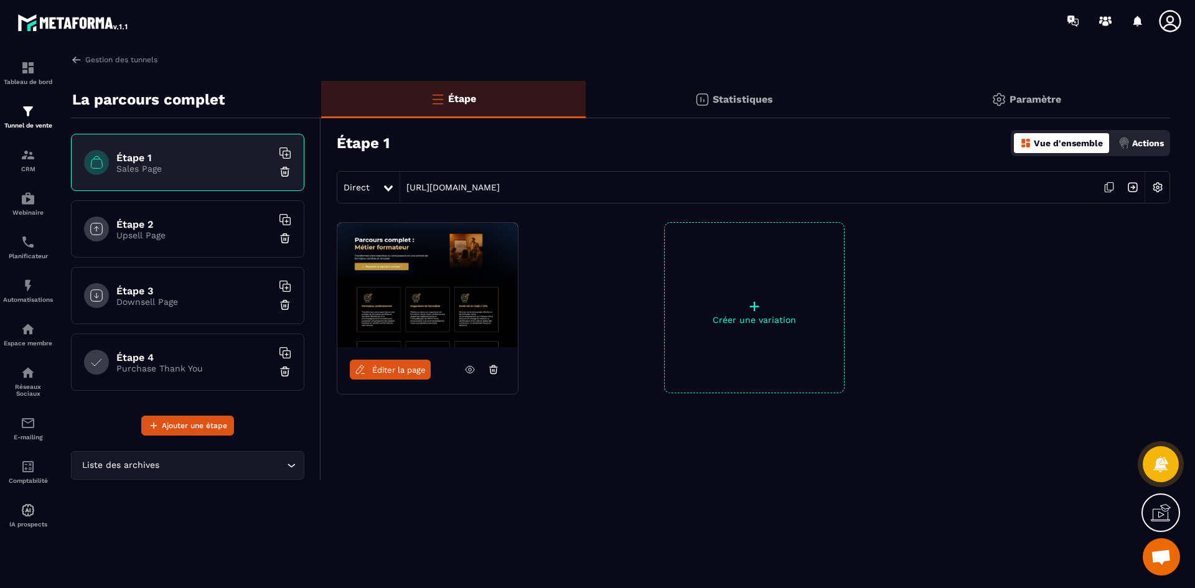
scroll to position [3240, 0]
click at [1173, 18] on icon at bounding box center [1170, 21] width 22 height 22
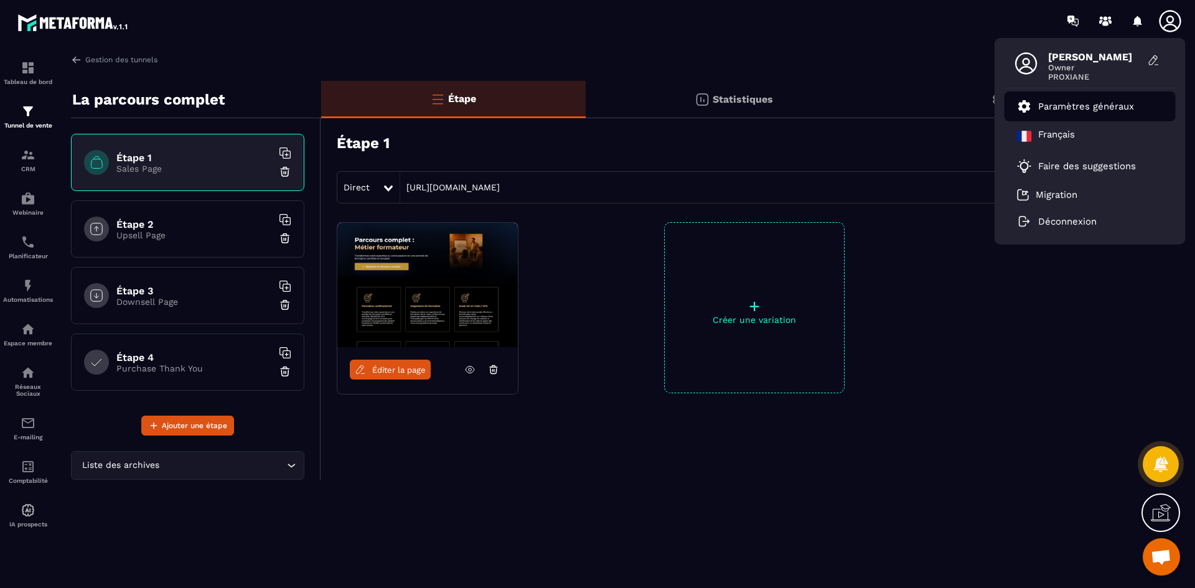
click at [1111, 102] on p "Paramètres généraux" at bounding box center [1086, 106] width 96 height 11
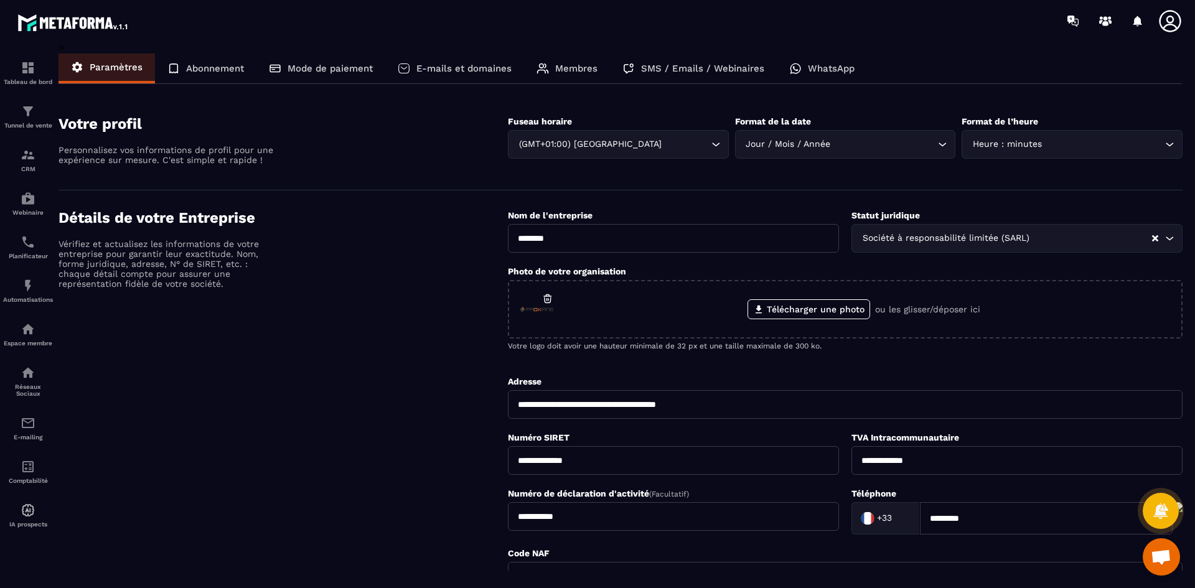
click at [565, 68] on p "Membres" at bounding box center [576, 68] width 42 height 11
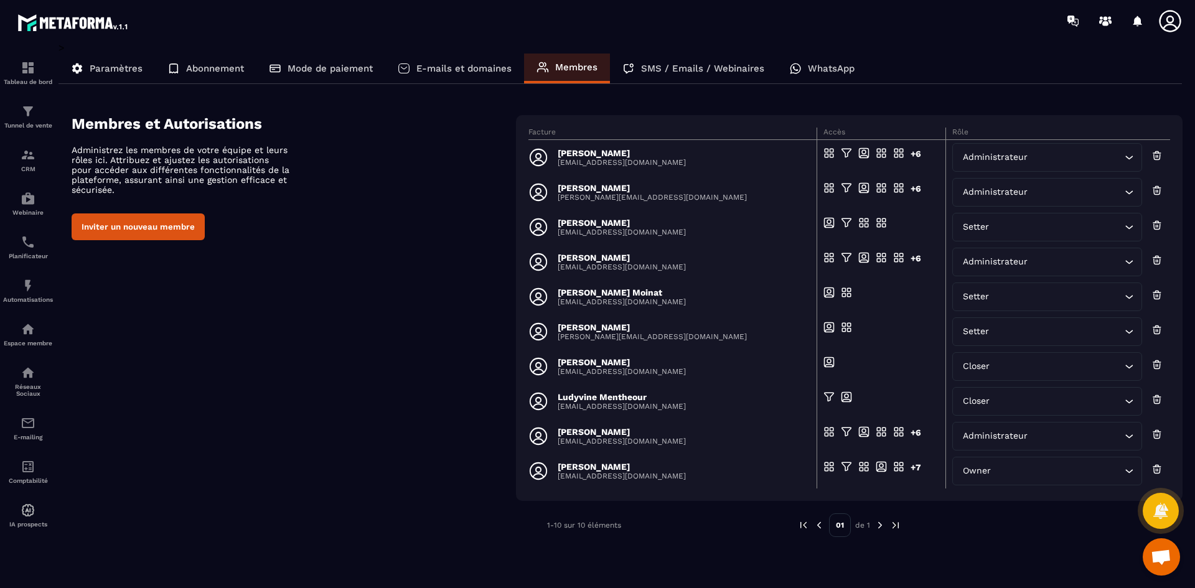
click at [221, 67] on p "Abonnement" at bounding box center [215, 68] width 58 height 11
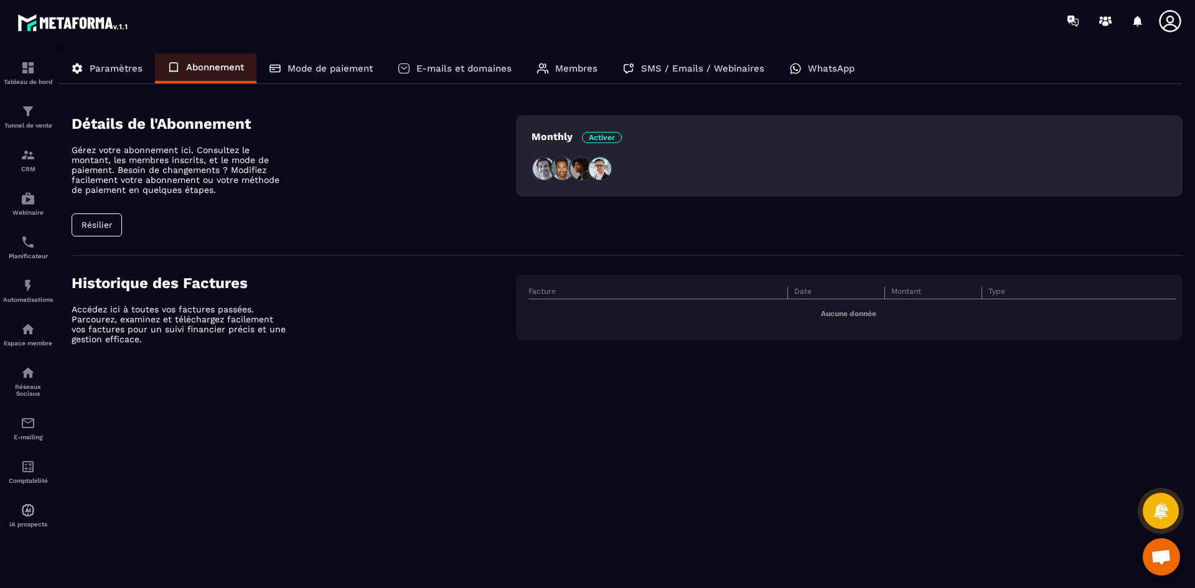
click at [575, 68] on p "Membres" at bounding box center [576, 68] width 42 height 11
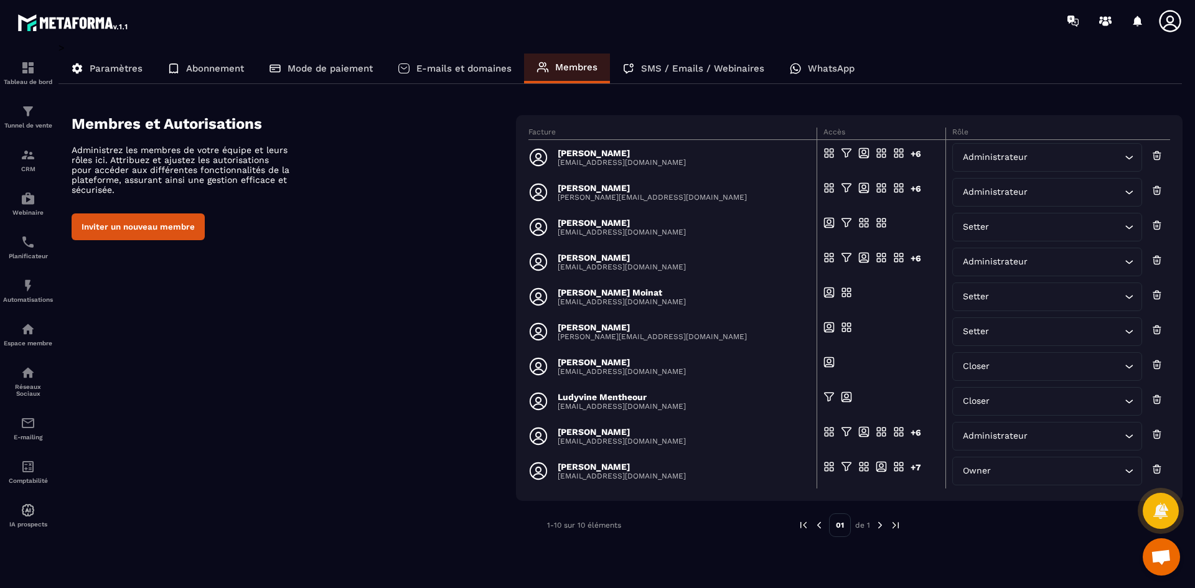
click at [164, 224] on button "Inviter un nouveau membre" at bounding box center [138, 226] width 133 height 27
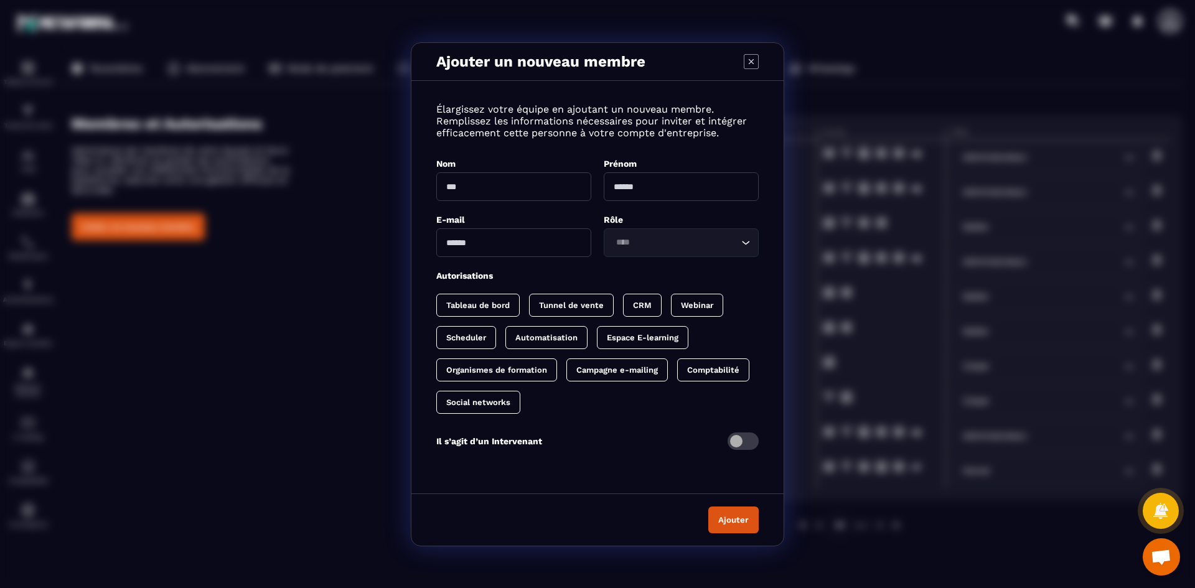
click at [467, 240] on input "Modal window" at bounding box center [513, 242] width 155 height 29
paste input "**********"
type input "**********"
click at [734, 245] on input "Search for option" at bounding box center [675, 243] width 126 height 14
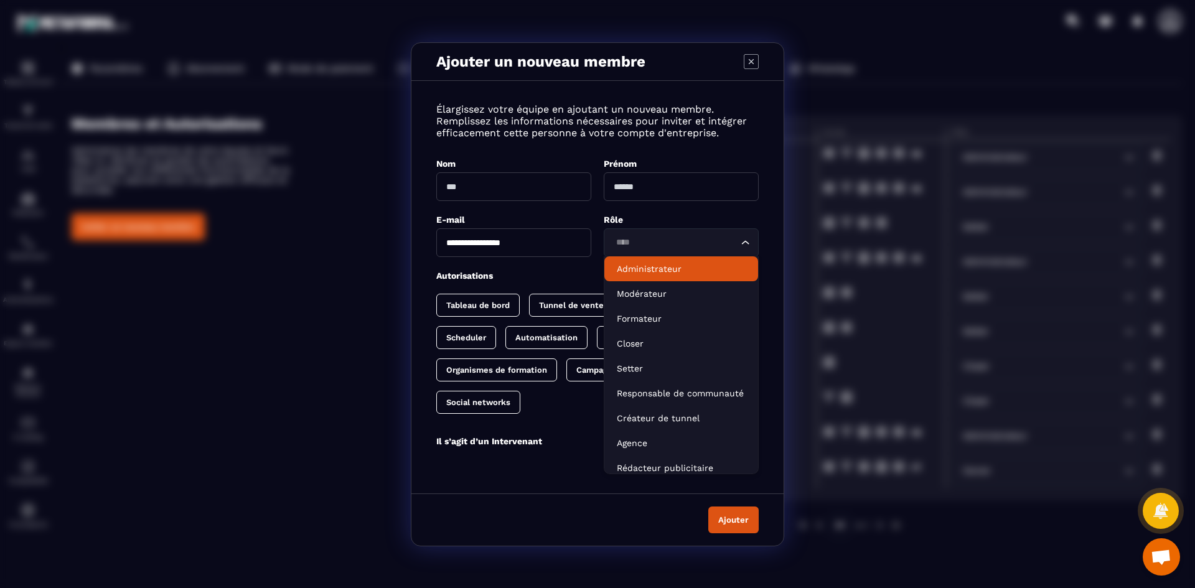
click at [684, 270] on p "Administrateur" at bounding box center [681, 269] width 129 height 12
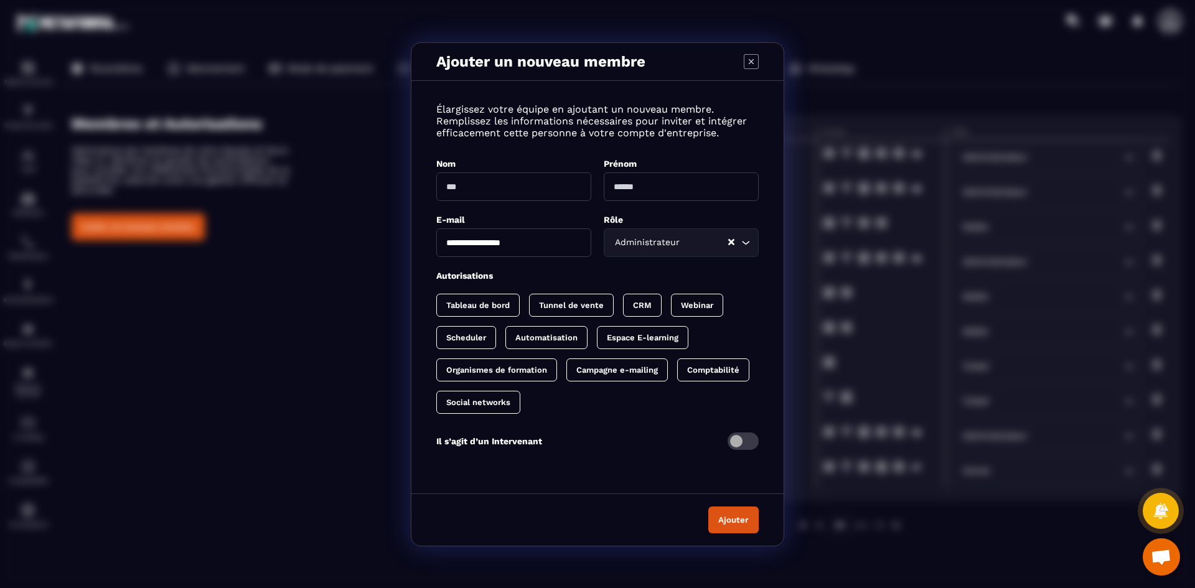
click at [550, 184] on input "Modal window" at bounding box center [513, 186] width 155 height 29
type input "******"
type input "*****"
click at [493, 303] on p "Tableau de bord" at bounding box center [477, 305] width 63 height 9
click at [635, 299] on div "Tunnel de vente" at bounding box center [654, 305] width 39 height 23
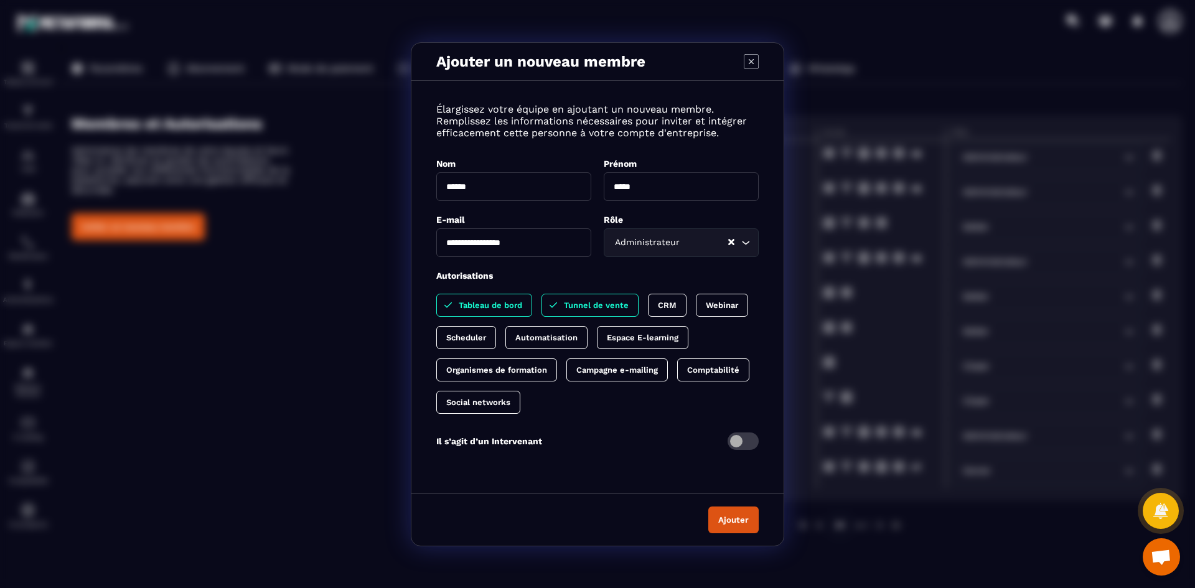
click at [660, 308] on p "CRM" at bounding box center [667, 305] width 19 height 9
click at [557, 358] on div "Espace E-learning" at bounding box center [496, 369] width 121 height 23
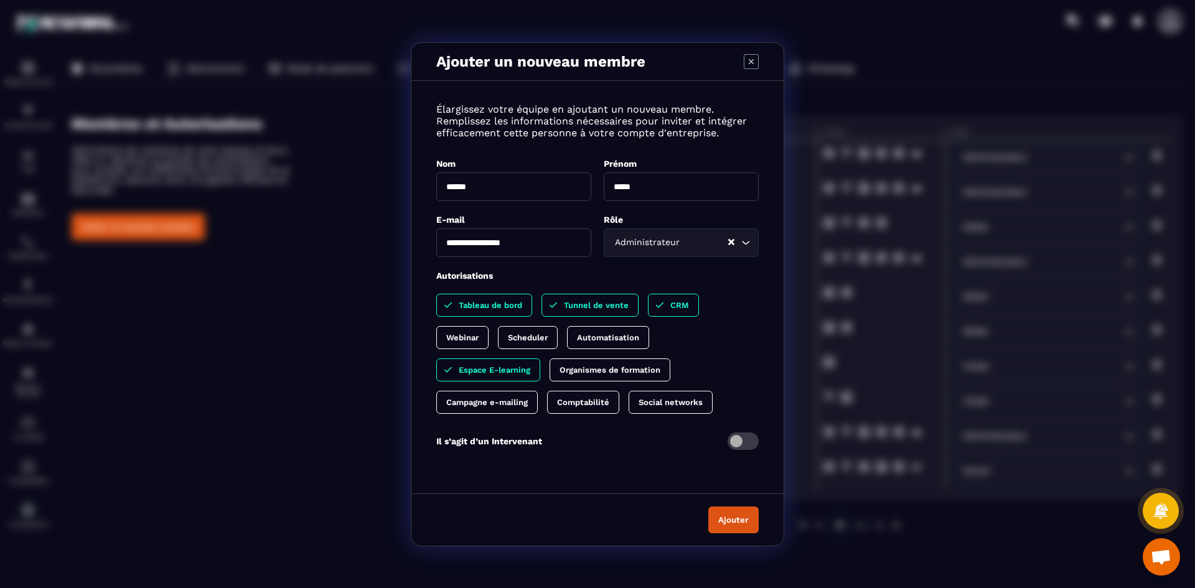
click at [662, 413] on div "Social networks" at bounding box center [671, 402] width 84 height 23
click at [629, 395] on div "Comptabilité" at bounding box center [677, 402] width 96 height 23
click at [538, 391] on div "Organismes de formation" at bounding box center [486, 402] width 101 height 23
click at [588, 335] on p "Automatisation" at bounding box center [608, 337] width 62 height 9
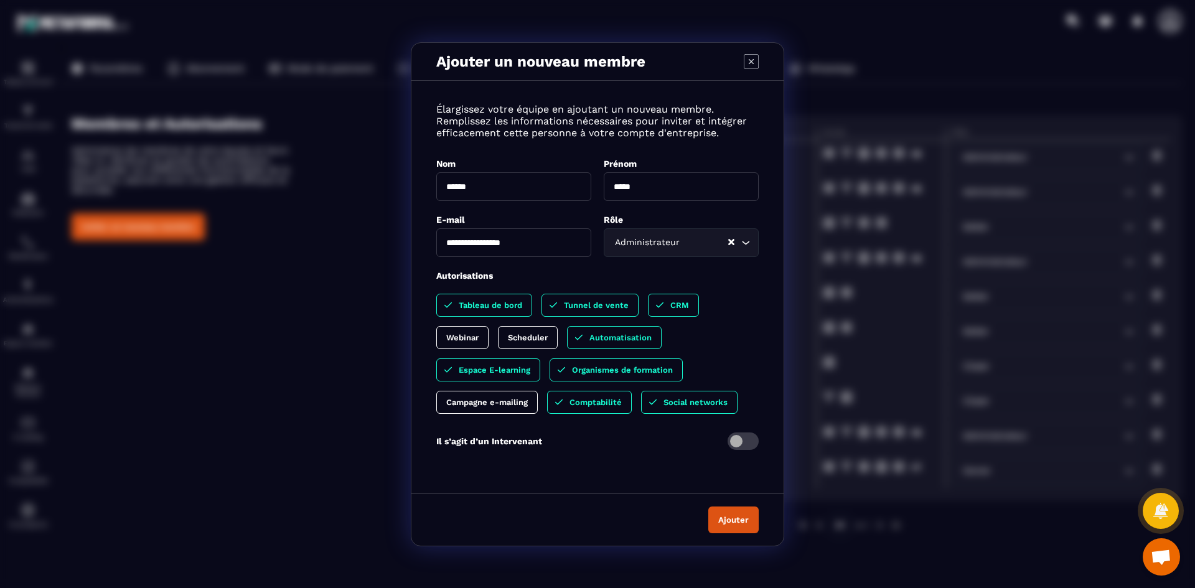
click at [497, 335] on div "Tableau de bord Tunnel de vente CRM Webinar Scheduler Automatisation Espace E-l…" at bounding box center [597, 354] width 322 height 120
drag, startPoint x: 461, startPoint y: 335, endPoint x: 473, endPoint y: 339, distance: 12.8
click at [454, 335] on p "Webinar" at bounding box center [462, 337] width 32 height 9
click at [538, 339] on p "Scheduler" at bounding box center [540, 337] width 40 height 9
click at [483, 404] on p "Campagne e-mailing" at bounding box center [487, 402] width 82 height 9
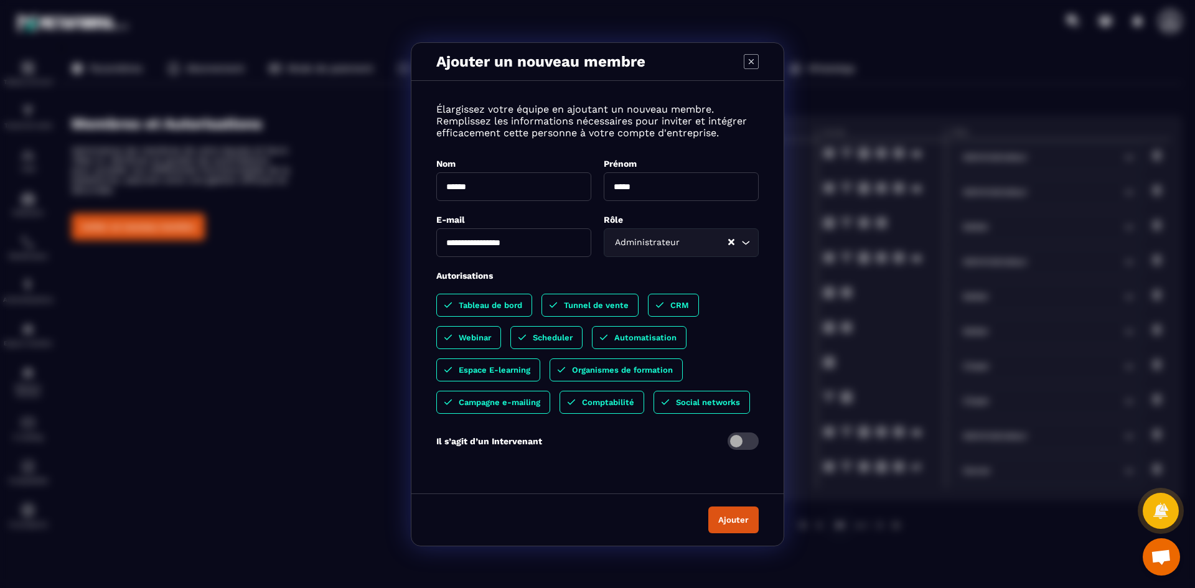
click at [733, 518] on button "Ajouter" at bounding box center [733, 520] width 50 height 27
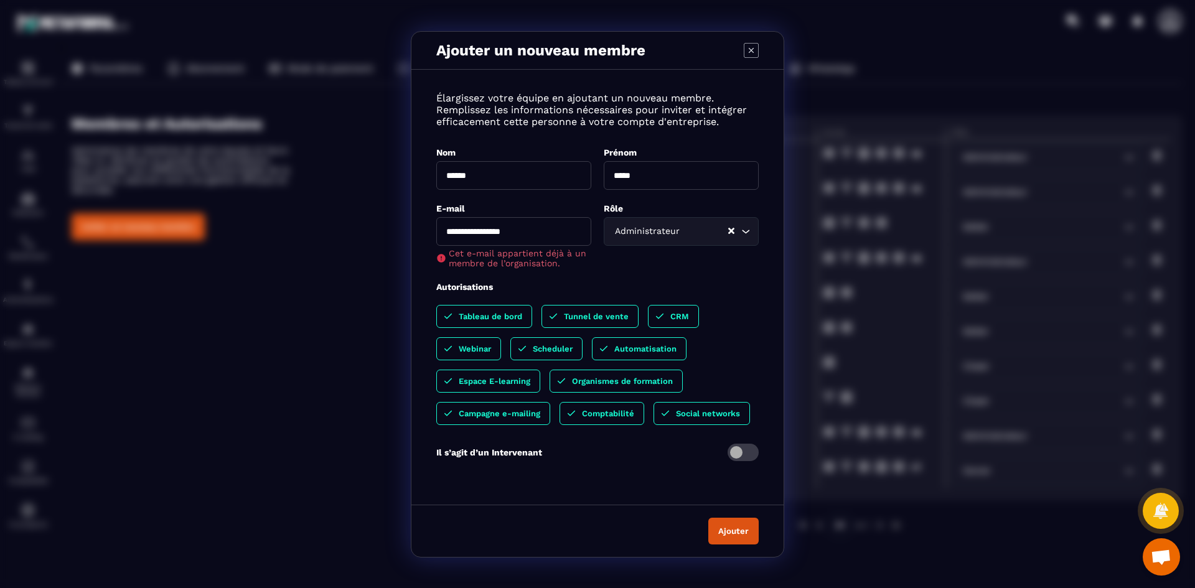
click at [543, 235] on input "**********" at bounding box center [513, 231] width 155 height 29
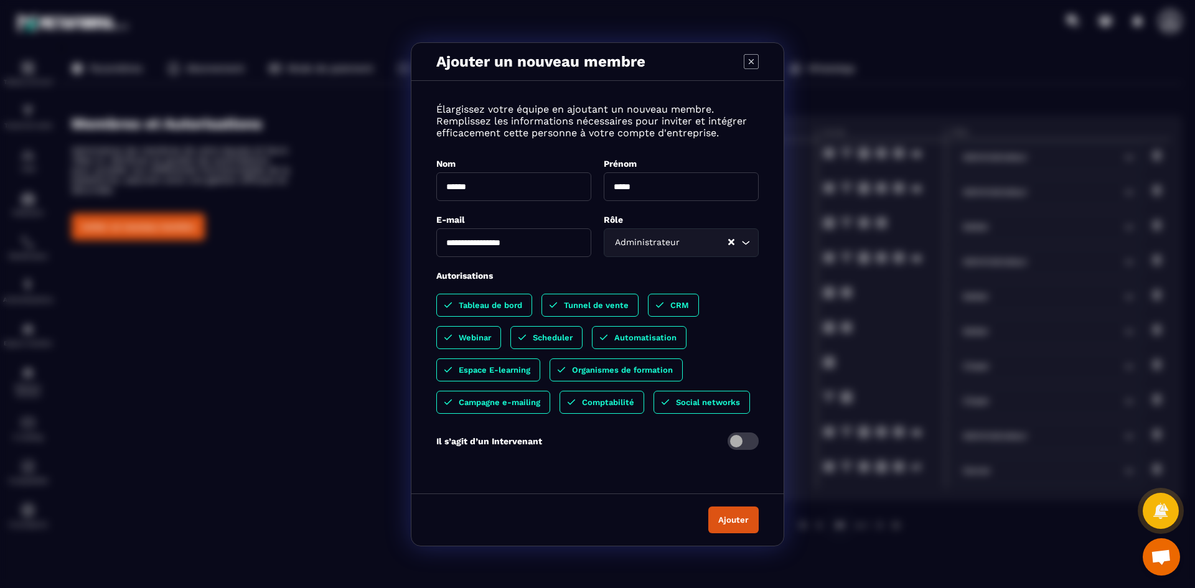
click at [754, 62] on icon "Modal window" at bounding box center [751, 61] width 15 height 15
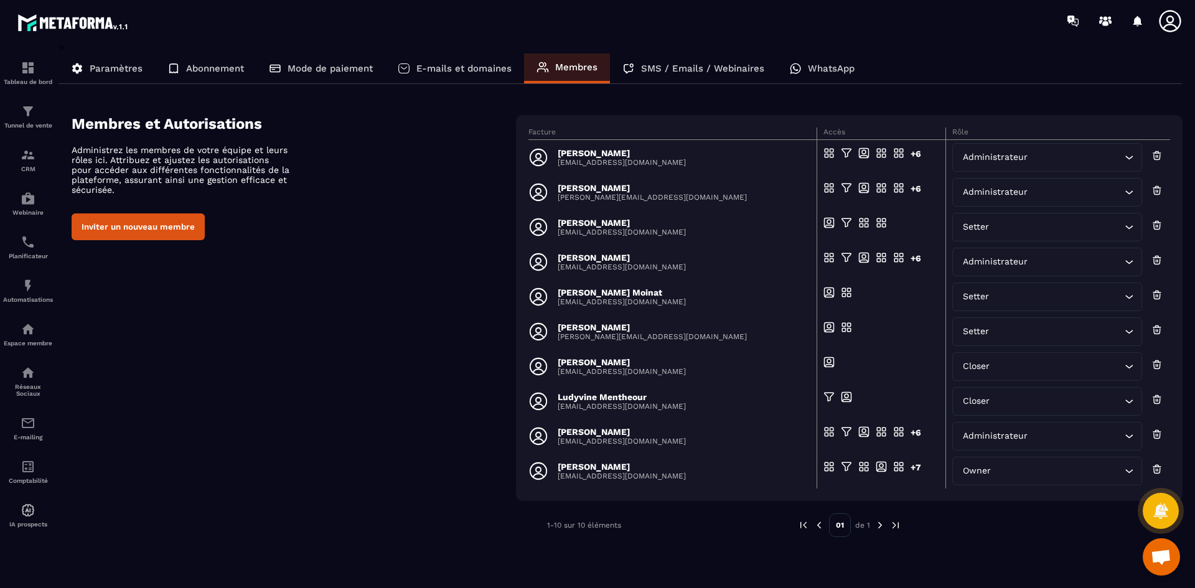
click at [1163, 556] on span "Ouvrir le chat" at bounding box center [1161, 558] width 21 height 17
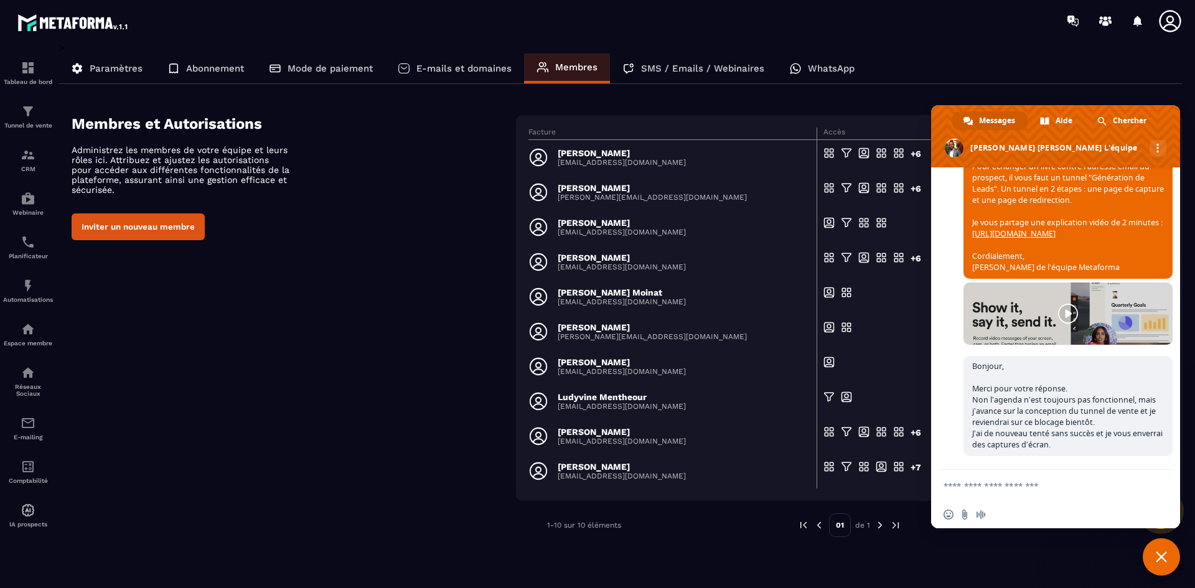
click at [1006, 478] on textarea "Entrez votre message..." at bounding box center [1043, 485] width 199 height 31
click at [1028, 483] on textarea "Entrez votre message..." at bounding box center [1043, 485] width 199 height 31
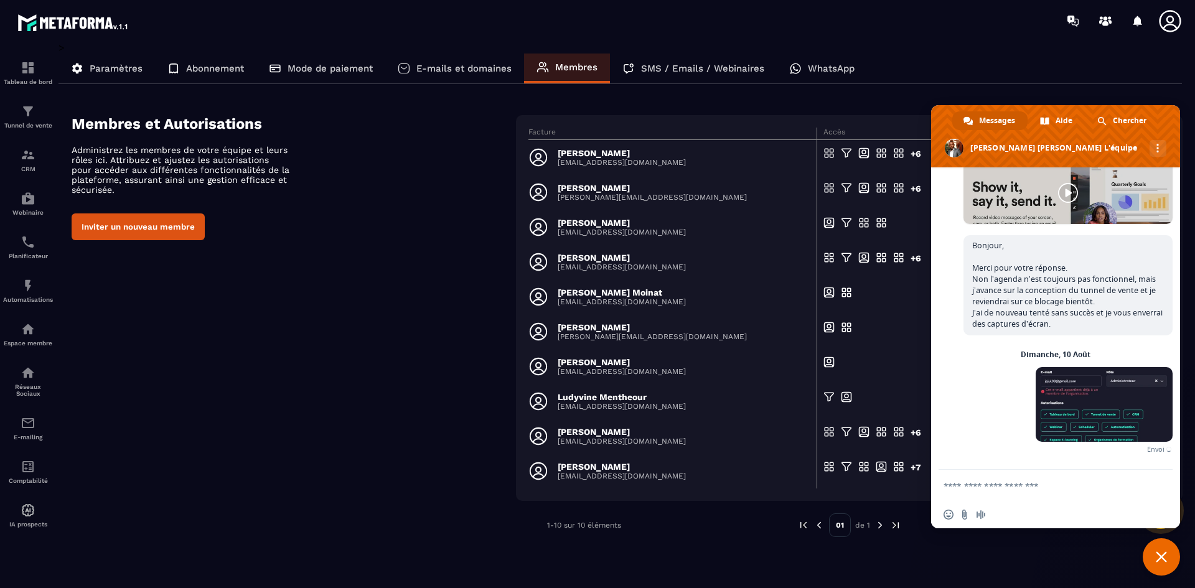
scroll to position [3346, 0]
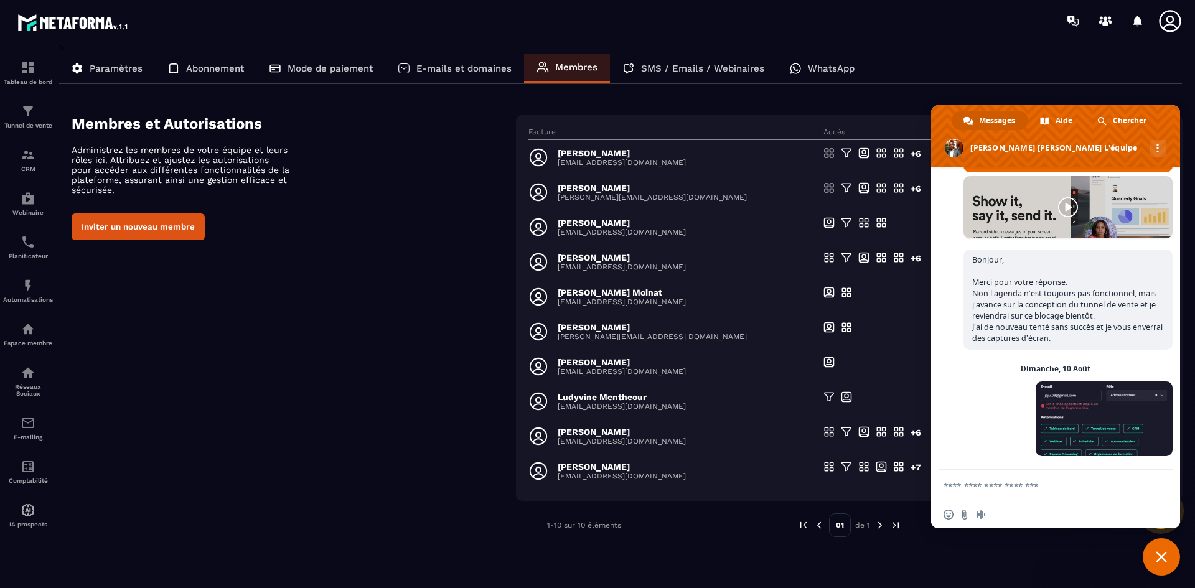
click at [1014, 492] on textarea "Entrez votre message..." at bounding box center [1043, 485] width 199 height 31
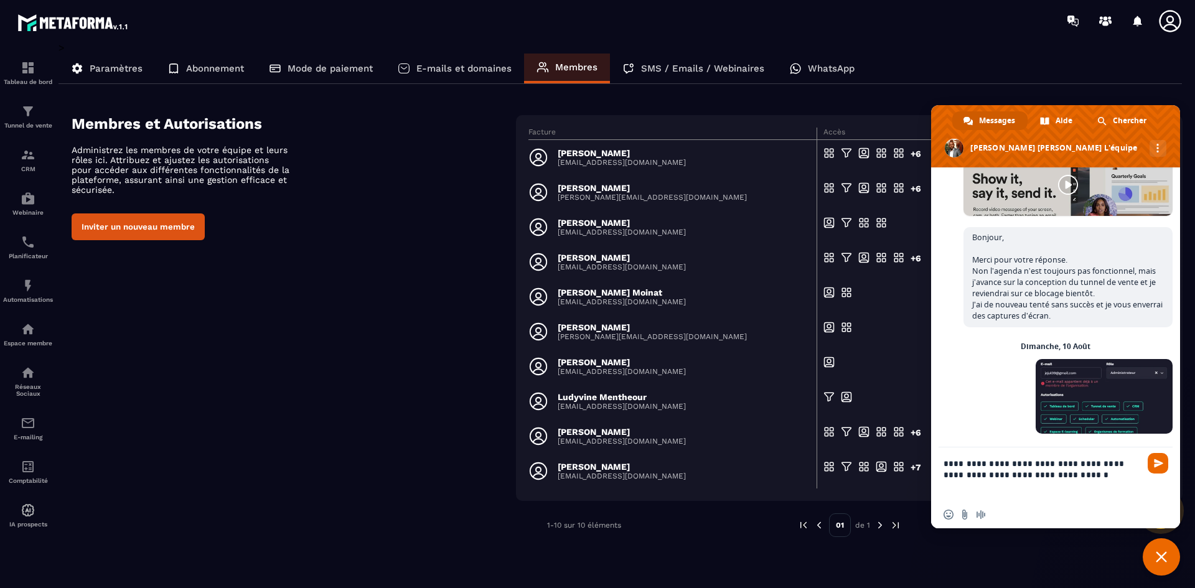
scroll to position [3360, 0]
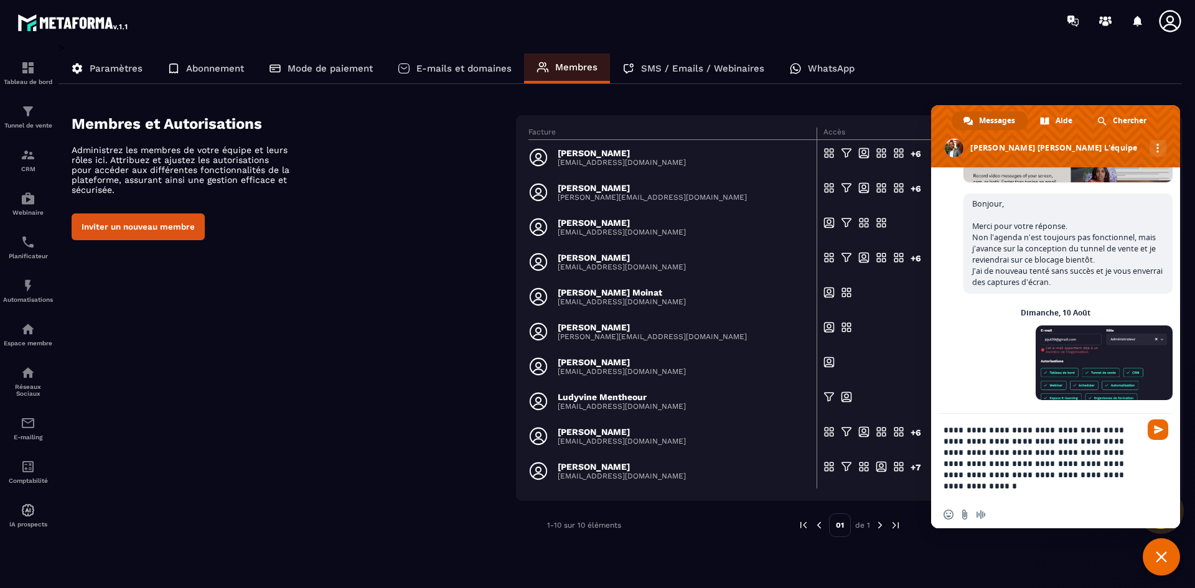
type textarea "**********"
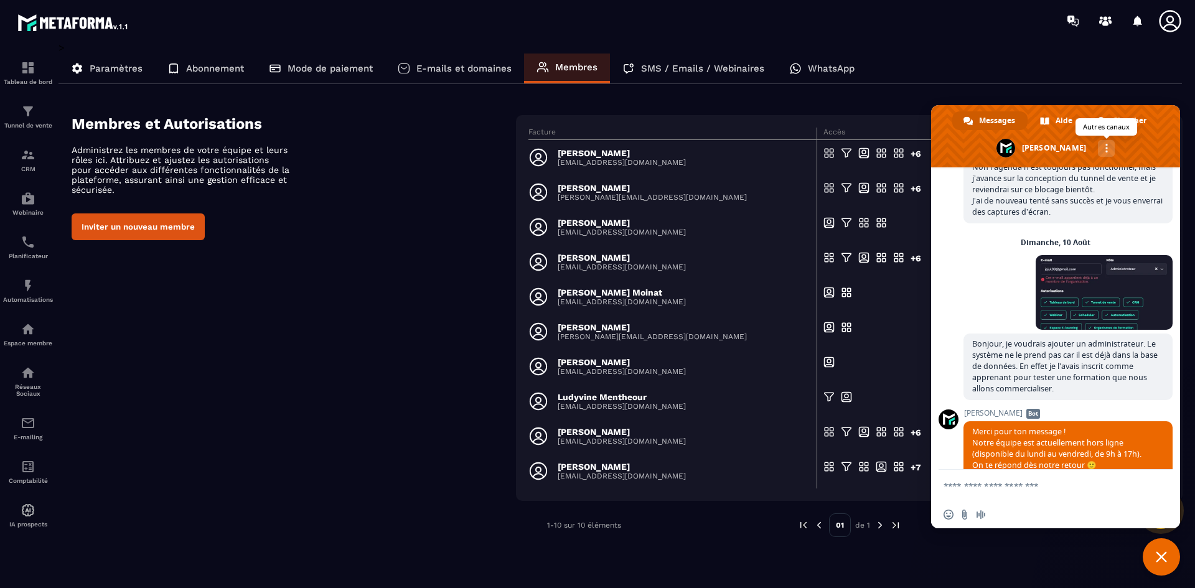
scroll to position [3538, 0]
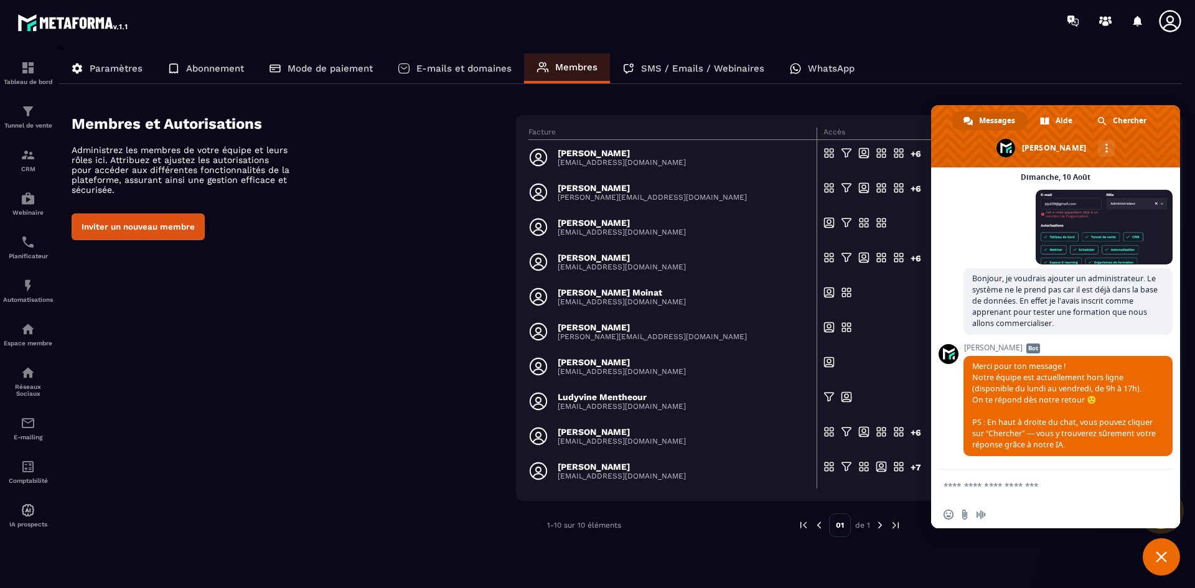
click at [1156, 568] on span "Fermer le chat" at bounding box center [1161, 556] width 37 height 37
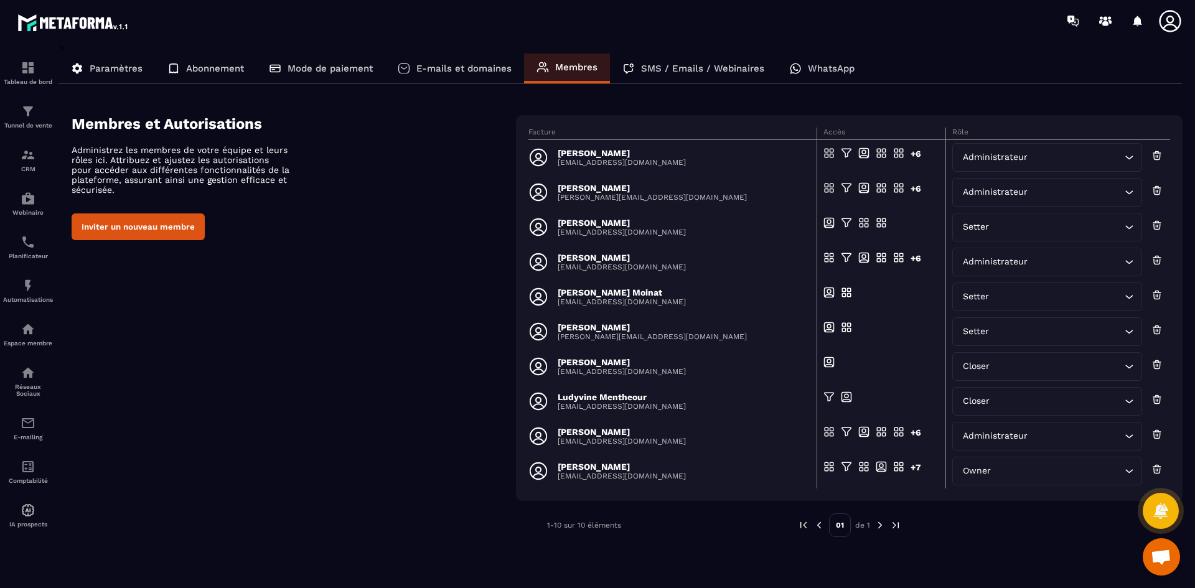
click at [1158, 556] on span "Ouvrir le chat" at bounding box center [1161, 558] width 21 height 17
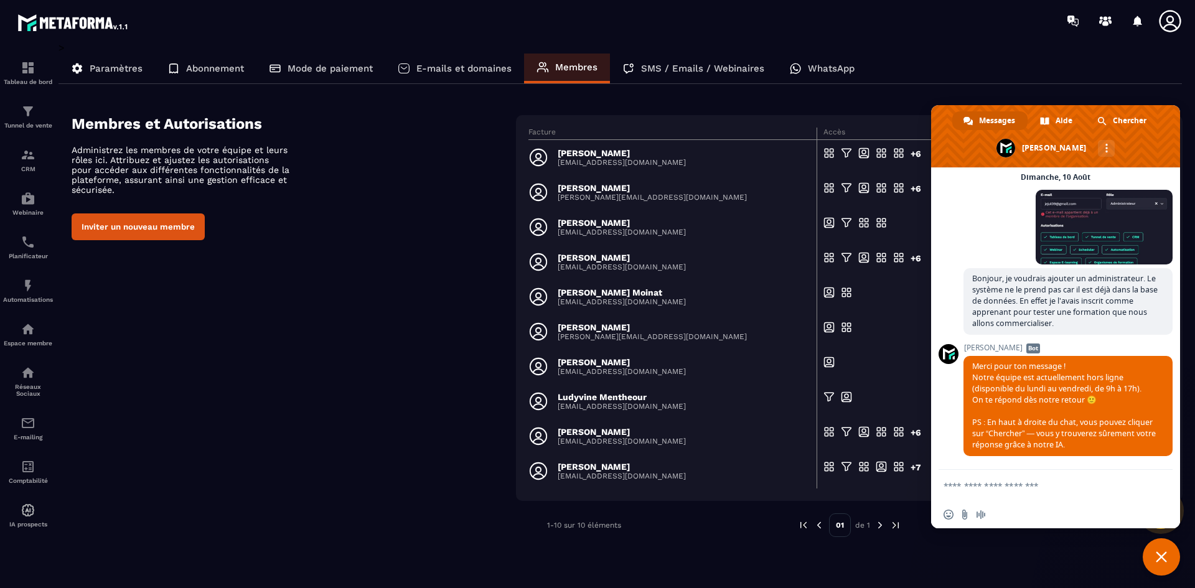
click at [1039, 492] on textarea "Entrez votre message..." at bounding box center [1043, 485] width 199 height 31
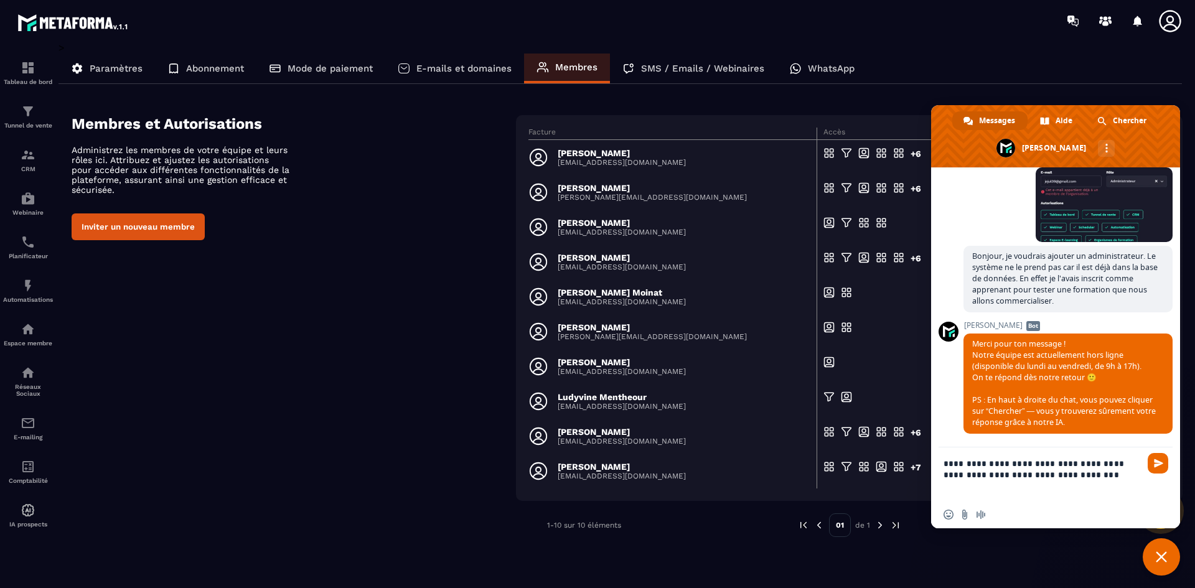
type textarea "**********"
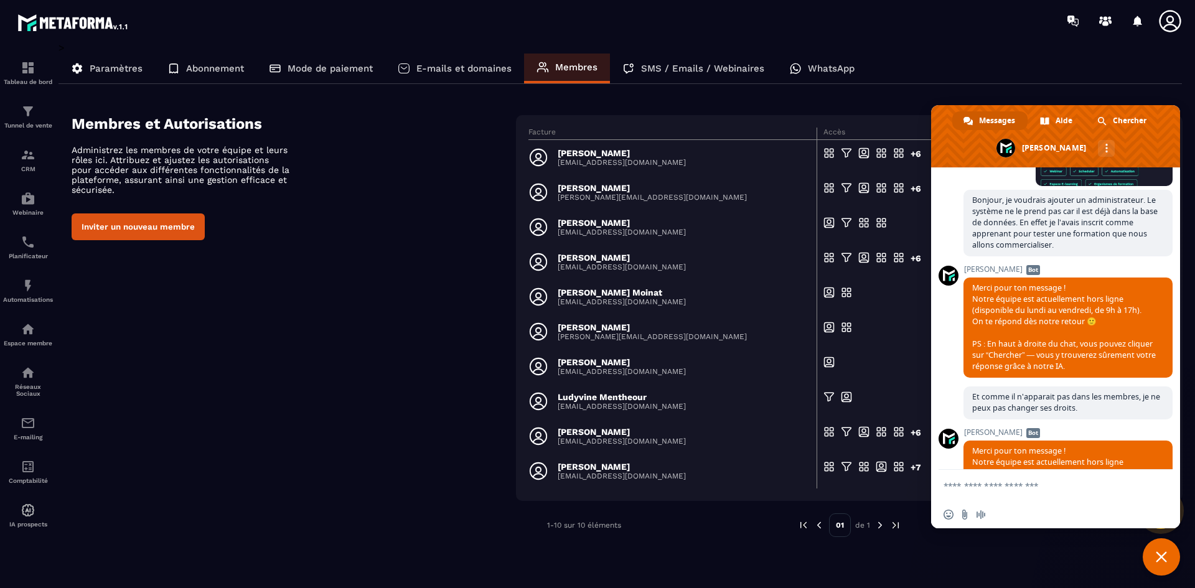
scroll to position [3485, 0]
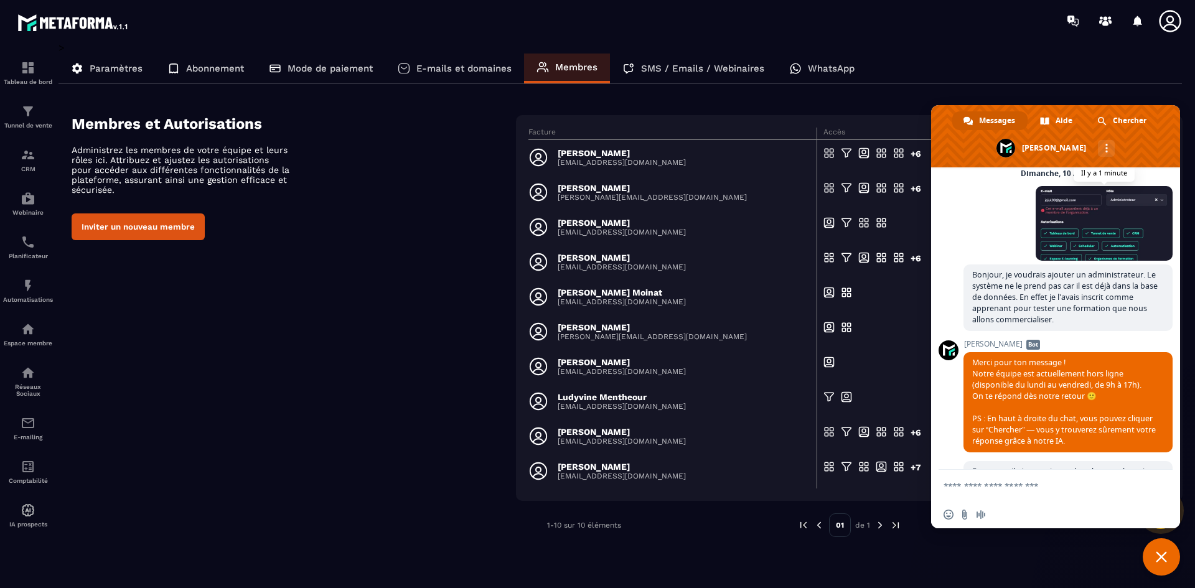
click at [1100, 261] on span at bounding box center [1104, 223] width 137 height 75
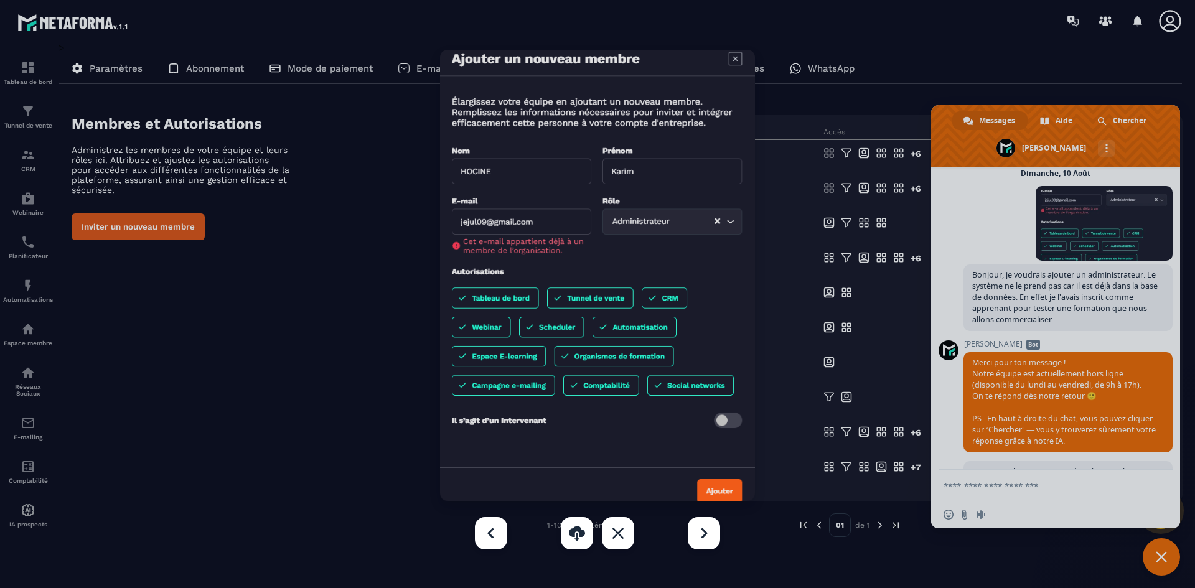
click at [1089, 279] on div at bounding box center [597, 294] width 1195 height 588
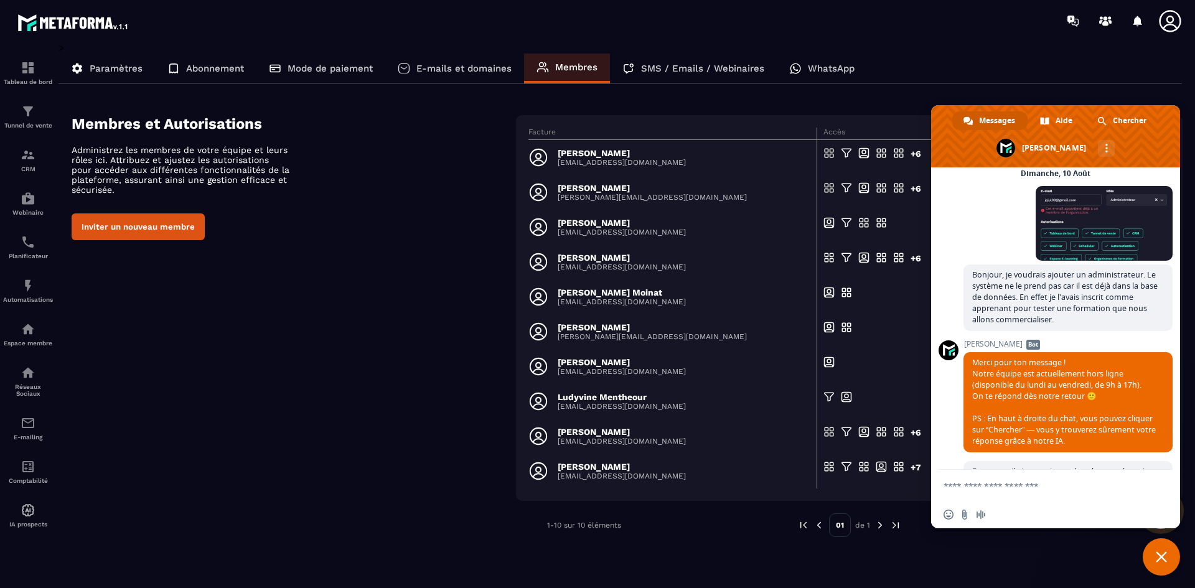
click at [1089, 261] on span at bounding box center [1104, 223] width 137 height 75
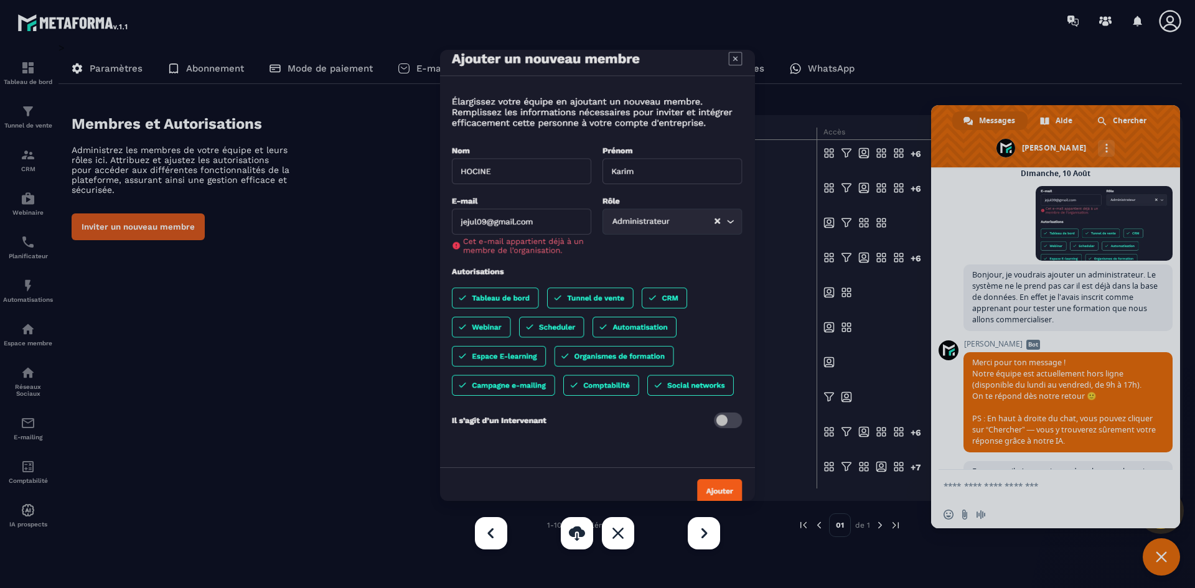
click at [1089, 279] on div at bounding box center [597, 294] width 1195 height 588
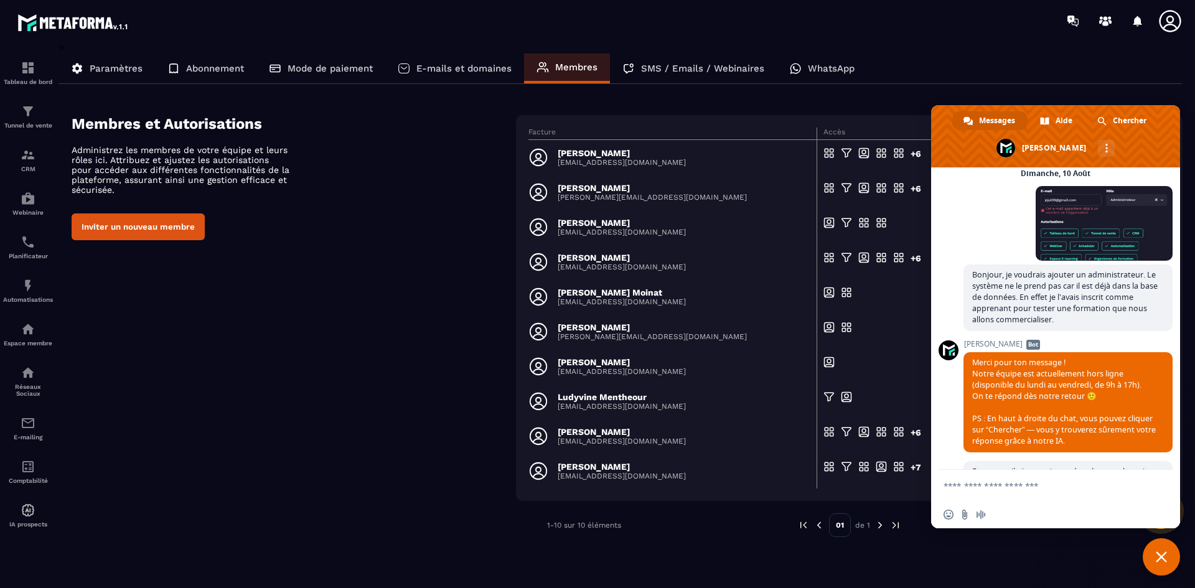
click at [1163, 552] on span "Fermer le chat" at bounding box center [1161, 556] width 11 height 11
